Goal: Information Seeking & Learning: Learn about a topic

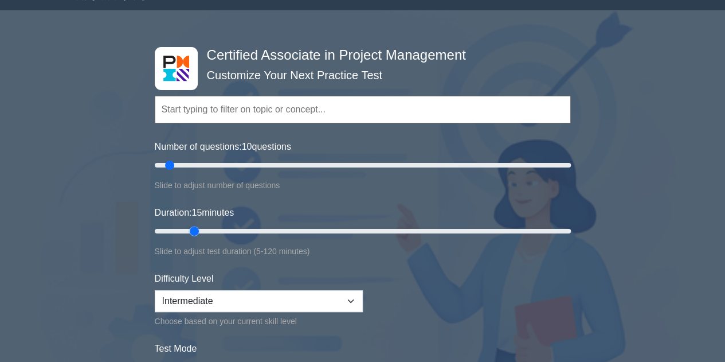
drag, startPoint x: 173, startPoint y: 230, endPoint x: 188, endPoint y: 230, distance: 14.9
type input "15"
click at [188, 230] on input "Duration: 15 minutes" at bounding box center [363, 231] width 416 height 14
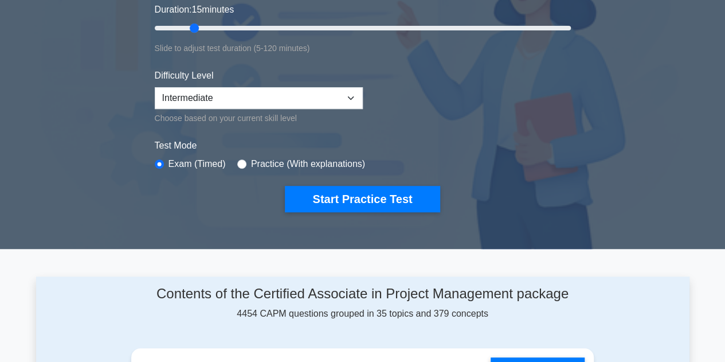
scroll to position [226, 0]
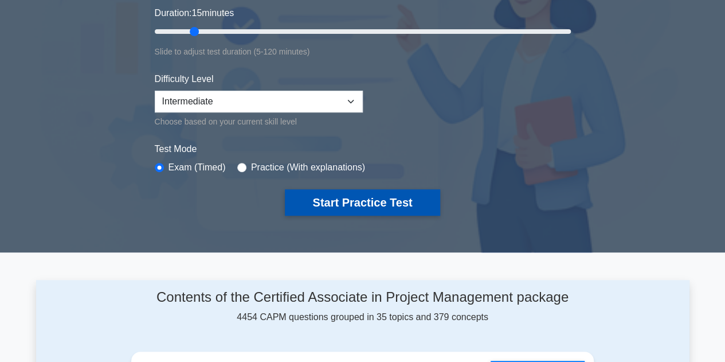
click at [371, 207] on button "Start Practice Test" at bounding box center [362, 202] width 155 height 26
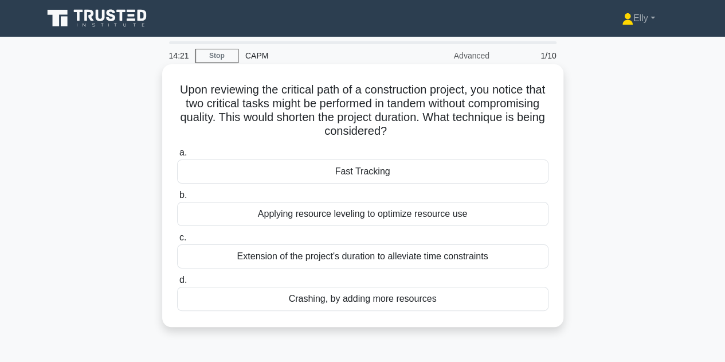
click at [374, 167] on div "Fast Tracking" at bounding box center [362, 171] width 371 height 24
click at [177, 156] on input "a. Fast Tracking" at bounding box center [177, 152] width 0 height 7
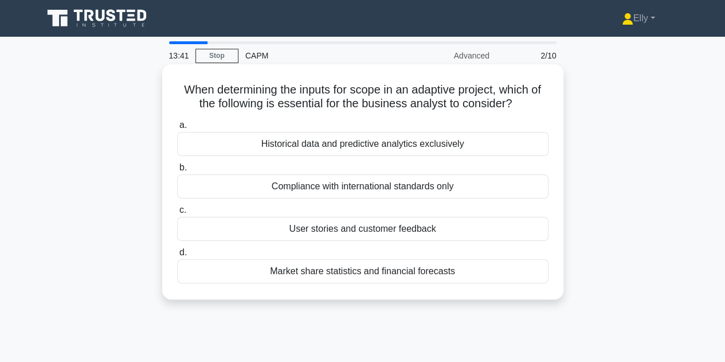
click at [355, 227] on div "User stories and customer feedback" at bounding box center [362, 229] width 371 height 24
click at [177, 214] on input "c. User stories and customer feedback" at bounding box center [177, 209] width 0 height 7
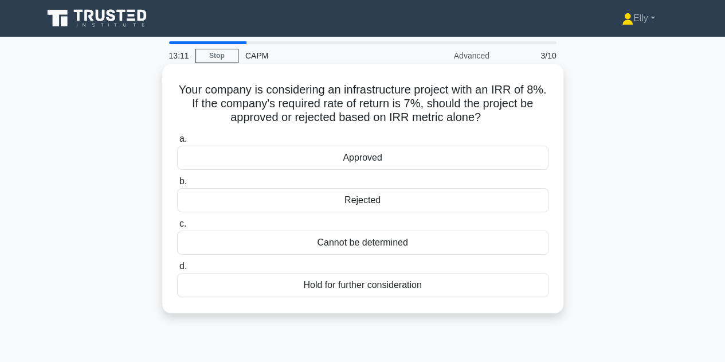
click at [365, 158] on div "Approved" at bounding box center [362, 158] width 371 height 24
click at [177, 143] on input "a. Approved" at bounding box center [177, 138] width 0 height 7
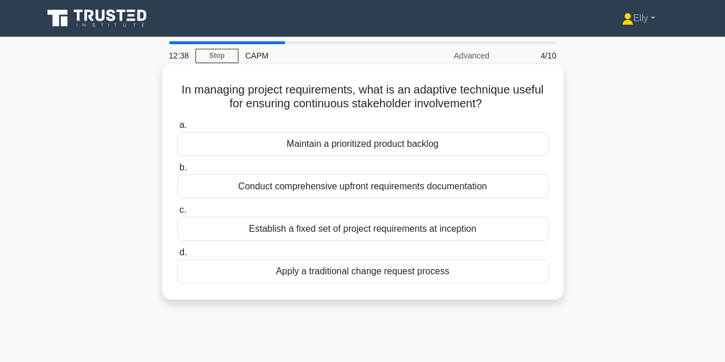
click at [362, 96] on h5 "In managing project requirements, what is an adaptive technique useful for ensu…" at bounding box center [363, 97] width 374 height 29
click at [371, 187] on div "Conduct comprehensive upfront requirements documentation" at bounding box center [362, 186] width 371 height 24
click at [177, 171] on input "b. Conduct comprehensive upfront requirements documentation" at bounding box center [177, 167] width 0 height 7
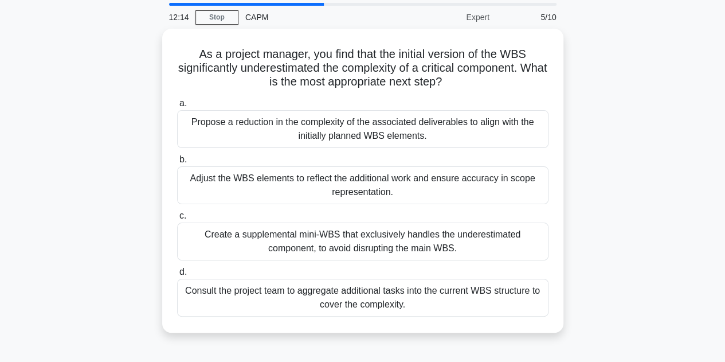
scroll to position [39, 0]
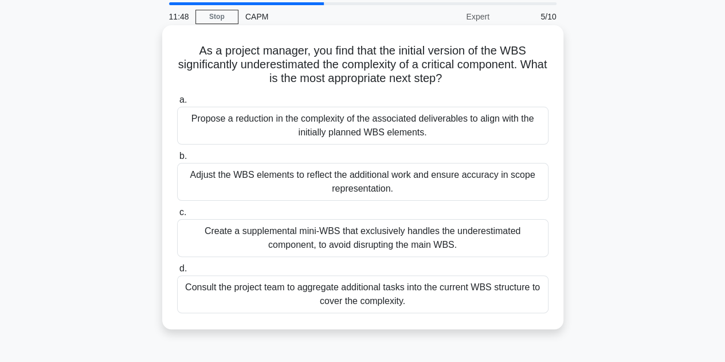
click at [344, 176] on div "Adjust the WBS elements to reflect the additional work and ensure accuracy in s…" at bounding box center [362, 182] width 371 height 38
click at [177, 160] on input "b. Adjust the WBS elements to reflect the additional work and ensure accuracy i…" at bounding box center [177, 155] width 0 height 7
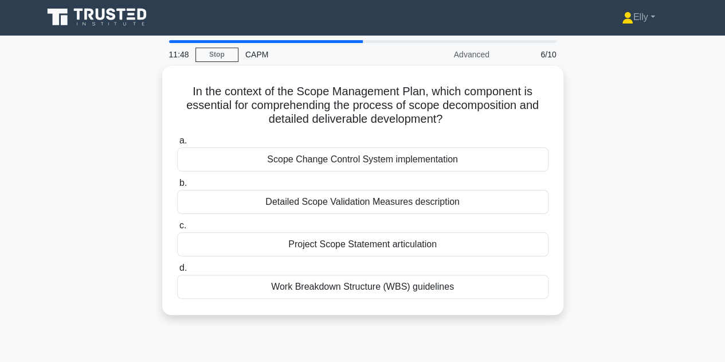
scroll to position [0, 0]
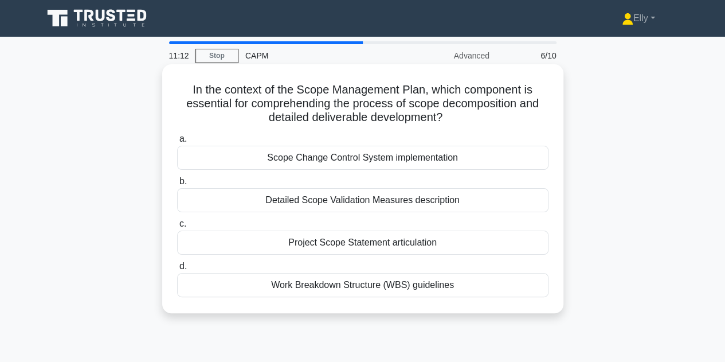
click at [349, 199] on div "Detailed Scope Validation Measures description" at bounding box center [362, 200] width 371 height 24
click at [177, 185] on input "b. Detailed Scope Validation Measures description" at bounding box center [177, 181] width 0 height 7
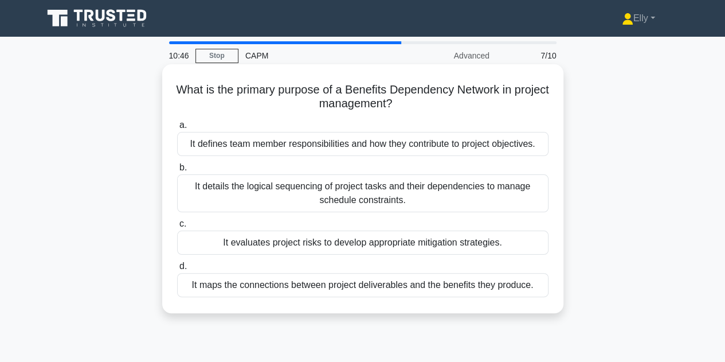
click at [345, 193] on div "It details the logical sequencing of project tasks and their dependencies to ma…" at bounding box center [362, 193] width 371 height 38
click at [177, 171] on input "b. It details the logical sequencing of project tasks and their dependencies to…" at bounding box center [177, 167] width 0 height 7
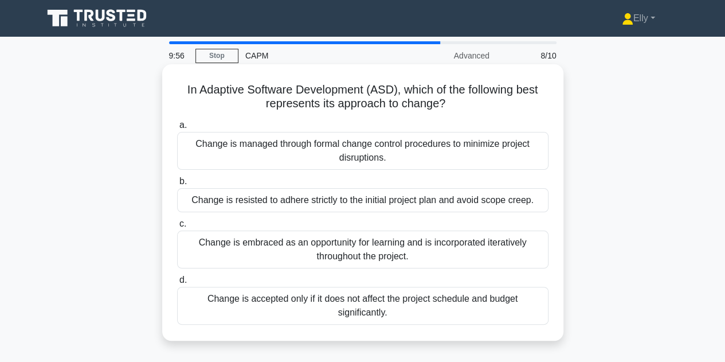
click at [355, 247] on div "Change is embraced as an opportunity for learning and is incorporated iterative…" at bounding box center [362, 249] width 371 height 38
click at [177, 228] on input "c. Change is embraced as an opportunity for learning and is incorporated iterat…" at bounding box center [177, 223] width 0 height 7
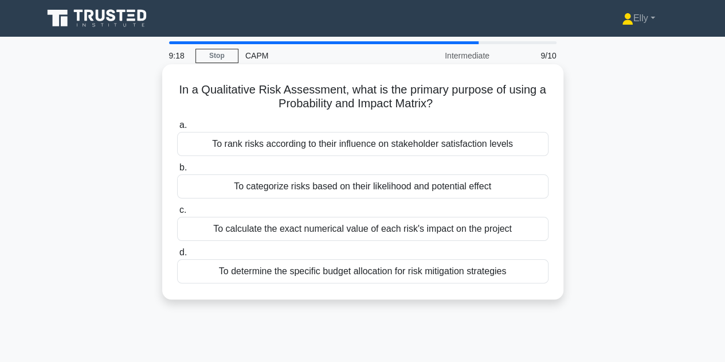
click at [299, 190] on div "To categorize risks based on their likelihood and potential effect" at bounding box center [362, 186] width 371 height 24
click at [177, 171] on input "b. To categorize risks based on their likelihood and potential effect" at bounding box center [177, 167] width 0 height 7
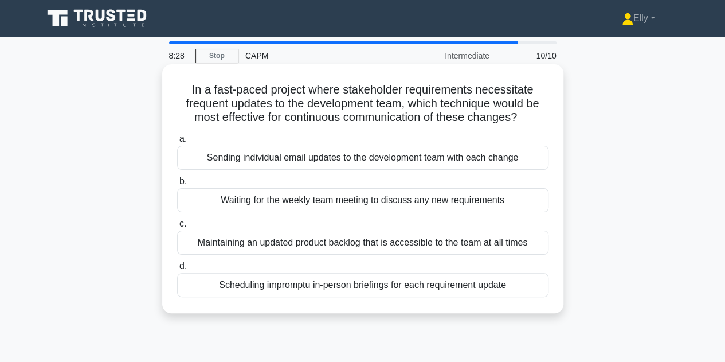
click at [340, 241] on div "Maintaining an updated product backlog that is accessible to the team at all ti…" at bounding box center [362, 242] width 371 height 24
click at [177, 228] on input "c. Maintaining an updated product backlog that is accessible to the team at all…" at bounding box center [177, 223] width 0 height 7
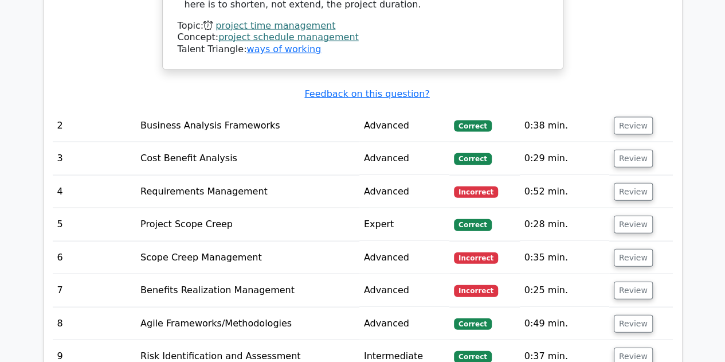
scroll to position [1215, 0]
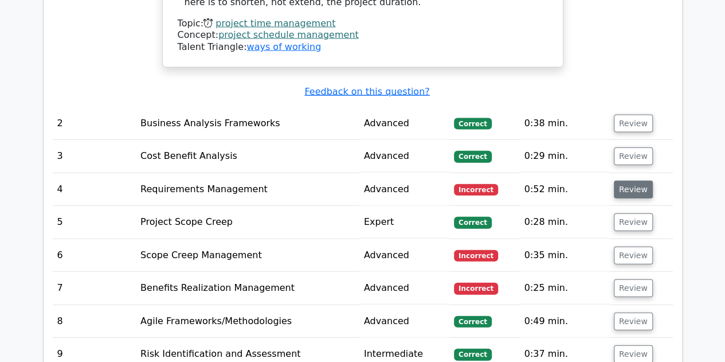
click at [633, 181] on button "Review" at bounding box center [633, 190] width 39 height 18
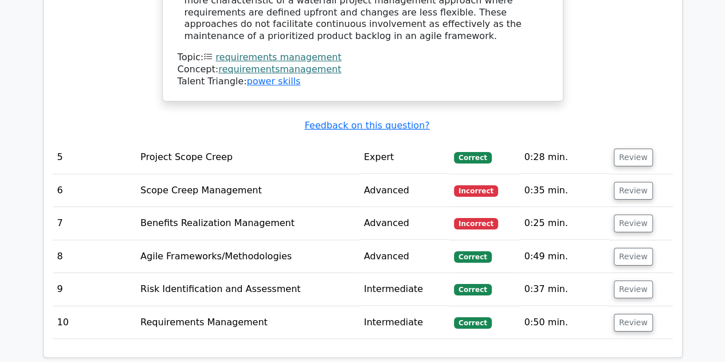
scroll to position [1836, 0]
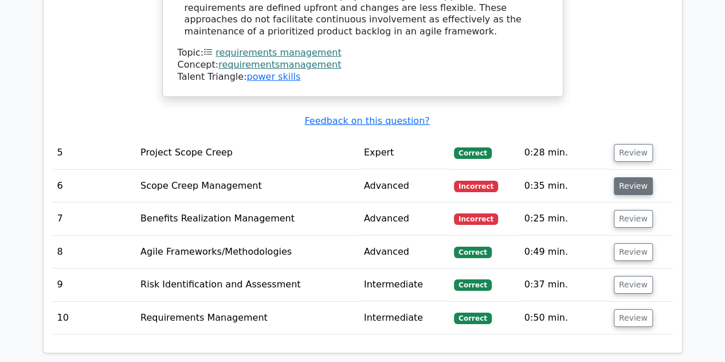
click at [629, 177] on button "Review" at bounding box center [633, 186] width 39 height 18
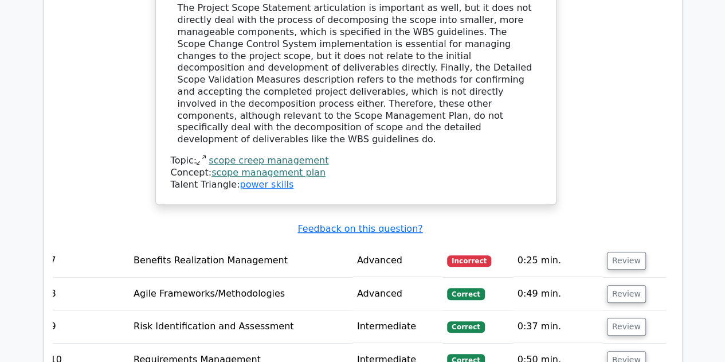
scroll to position [2401, 0]
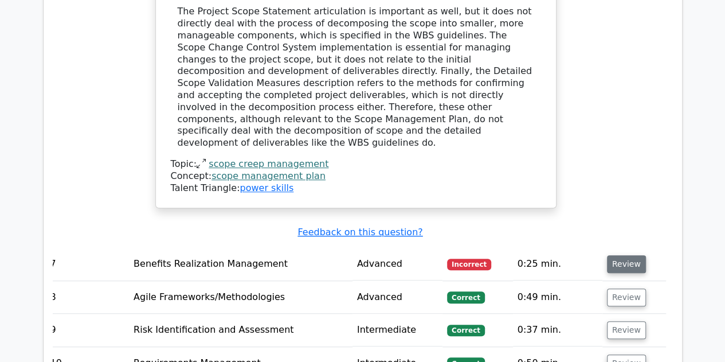
click at [621, 255] on button "Review" at bounding box center [626, 264] width 39 height 18
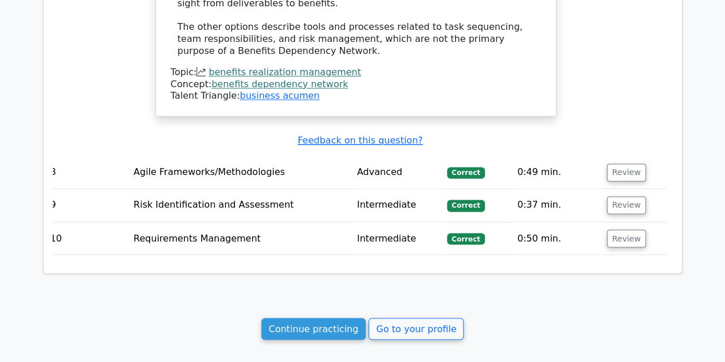
scroll to position [3056, 0]
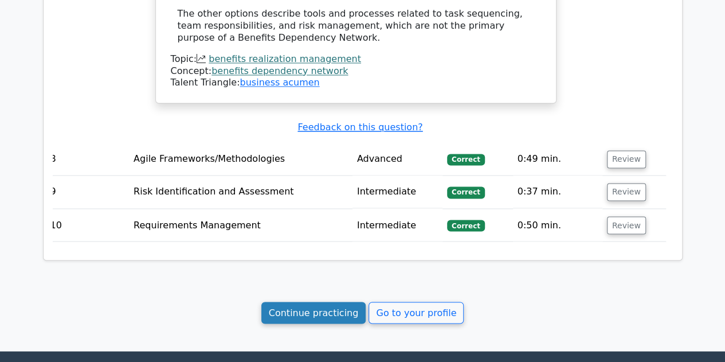
click at [311, 301] on link "Continue practicing" at bounding box center [313, 312] width 105 height 22
